Goal: Information Seeking & Learning: Learn about a topic

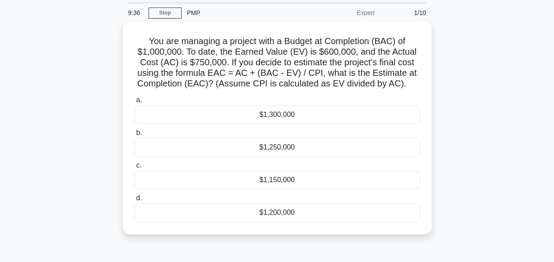
scroll to position [44, 0]
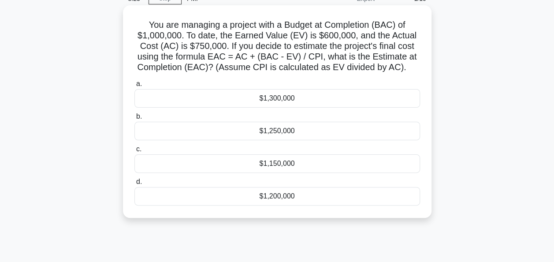
click at [195, 107] on div "$1,300,000" at bounding box center [278, 98] width 286 height 19
click at [135, 87] on input "a. $1,300,000" at bounding box center [135, 84] width 0 height 6
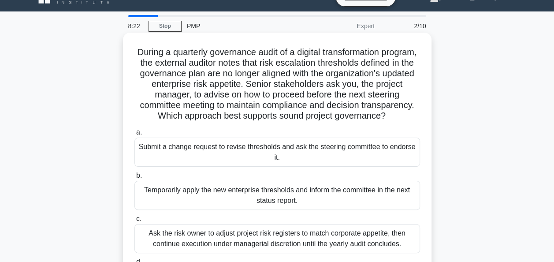
scroll to position [0, 0]
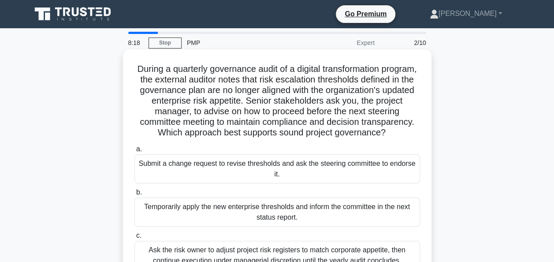
click at [363, 109] on h5 "During a quarterly governance audit of a digital transformation program, the ex…" at bounding box center [278, 101] width 288 height 75
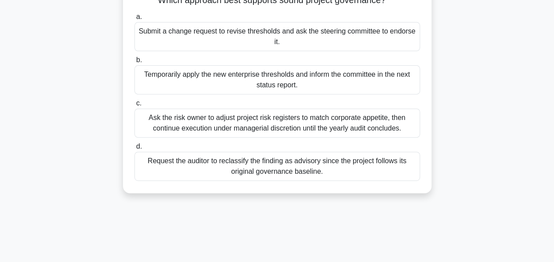
scroll to position [88, 0]
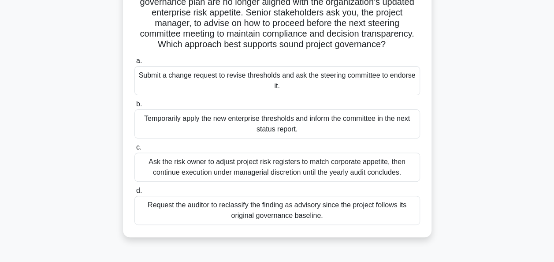
click at [315, 85] on div "Submit a change request to revise thresholds and ask the steering committee to …" at bounding box center [278, 80] width 286 height 29
click at [135, 64] on input "a. Submit a change request to revise thresholds and ask the steering committee …" at bounding box center [135, 61] width 0 height 6
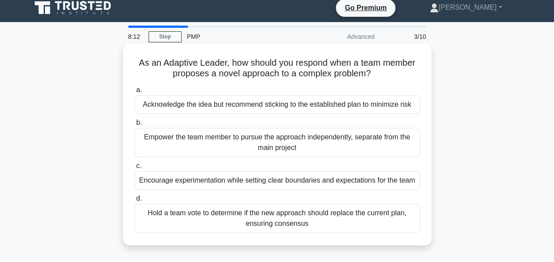
scroll to position [0, 0]
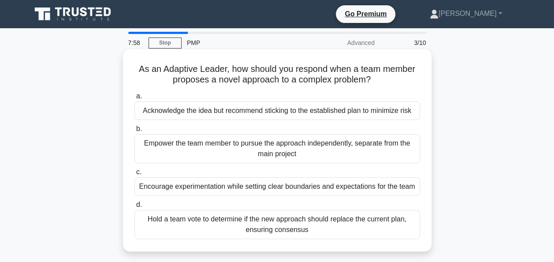
click at [409, 151] on div "Empower the team member to pursue the approach independently, separate from the…" at bounding box center [278, 148] width 286 height 29
click at [135, 132] on input "b. Empower the team member to pursue the approach independently, separate from …" at bounding box center [135, 129] width 0 height 6
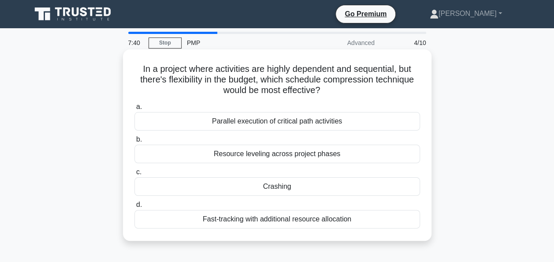
click at [329, 219] on div "Fast-tracking with additional resource allocation" at bounding box center [278, 219] width 286 height 19
click at [135, 208] on input "d. Fast-tracking with additional resource allocation" at bounding box center [135, 205] width 0 height 6
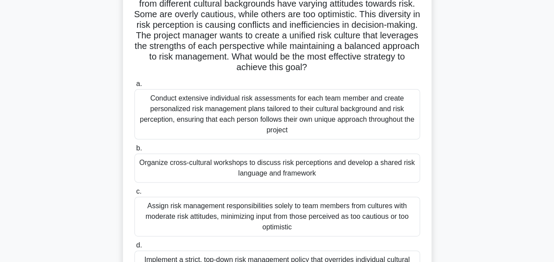
scroll to position [88, 0]
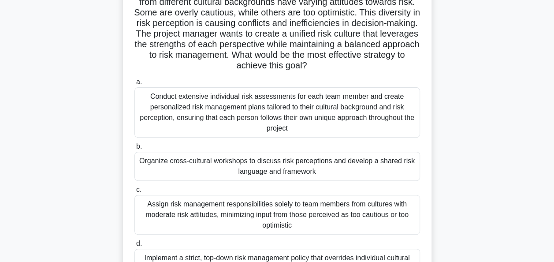
click at [393, 162] on div "Organize cross-cultural workshops to discuss risk perceptions and develop a sha…" at bounding box center [278, 166] width 286 height 29
click at [135, 150] on input "b. Organize cross-cultural workshops to discuss risk perceptions and develop a …" at bounding box center [135, 147] width 0 height 6
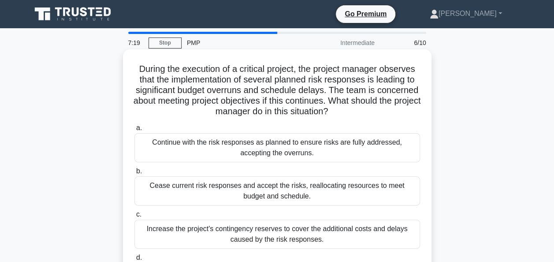
scroll to position [44, 0]
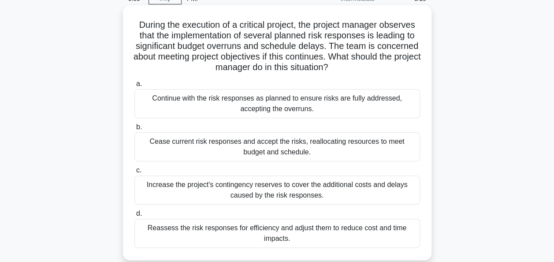
click at [307, 235] on div "Reassess the risk responses for efficiency and adjust them to reduce cost and t…" at bounding box center [278, 233] width 286 height 29
click at [135, 217] on input "d. Reassess the risk responses for efficiency and adjust them to reduce cost an…" at bounding box center [135, 214] width 0 height 6
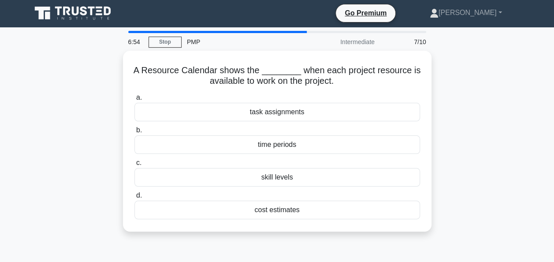
scroll to position [0, 0]
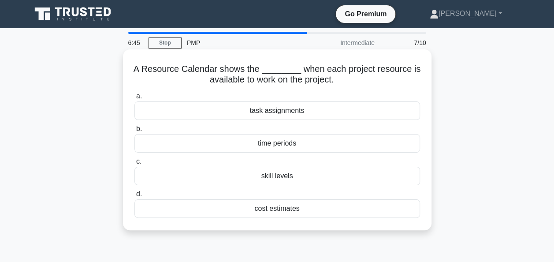
click at [294, 146] on div "time periods" at bounding box center [278, 143] width 286 height 19
click at [135, 132] on input "b. time periods" at bounding box center [135, 129] width 0 height 6
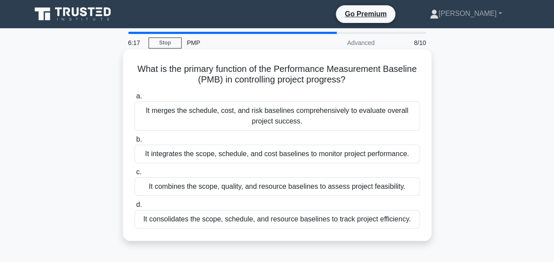
click at [339, 221] on div "It consolidates the scope, schedule, and resource baselines to track project ef…" at bounding box center [278, 219] width 286 height 19
click at [135, 208] on input "d. It consolidates the scope, schedule, and resource baselines to track project…" at bounding box center [135, 205] width 0 height 6
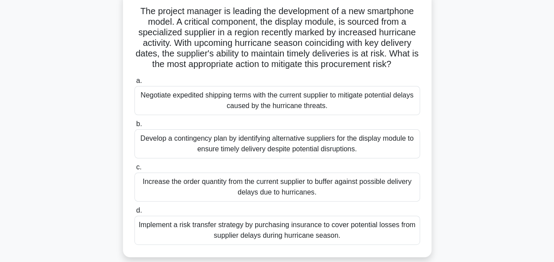
scroll to position [44, 0]
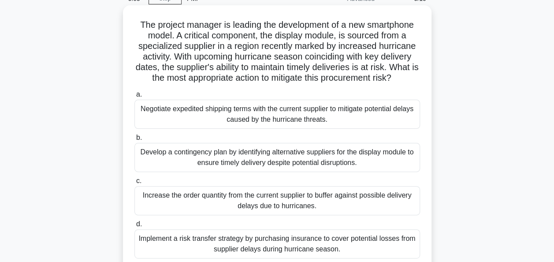
click at [331, 125] on div "Negotiate expedited shipping terms with the current supplier to mitigate potent…" at bounding box center [278, 114] width 286 height 29
click at [135, 97] on input "a. Negotiate expedited shipping terms with the current supplier to mitigate pot…" at bounding box center [135, 95] width 0 height 6
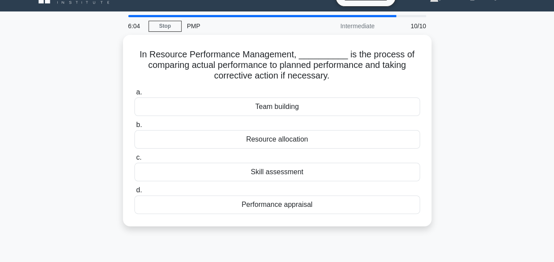
scroll to position [0, 0]
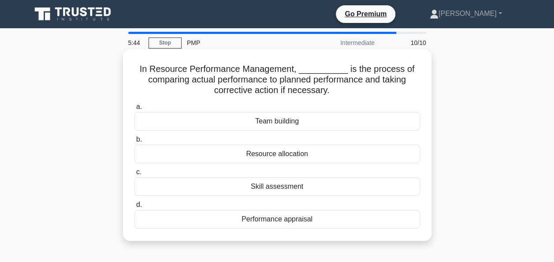
click at [291, 187] on div "Skill assessment" at bounding box center [278, 186] width 286 height 19
click at [135, 175] on input "c. Skill assessment" at bounding box center [135, 172] width 0 height 6
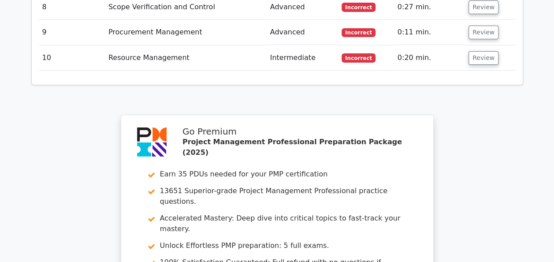
scroll to position [1367, 0]
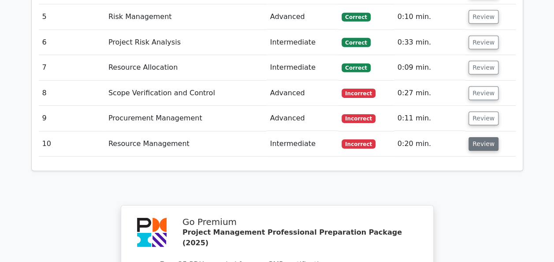
click at [483, 137] on button "Review" at bounding box center [484, 144] width 30 height 14
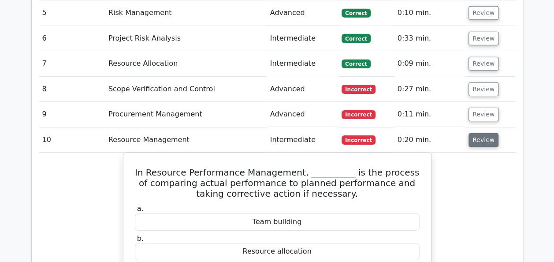
scroll to position [1323, 0]
